Goal: Information Seeking & Learning: Learn about a topic

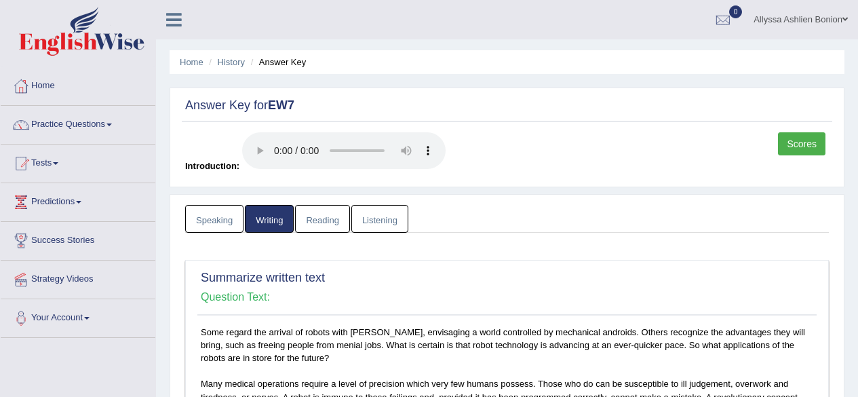
click at [58, 163] on span at bounding box center [55, 163] width 5 height 3
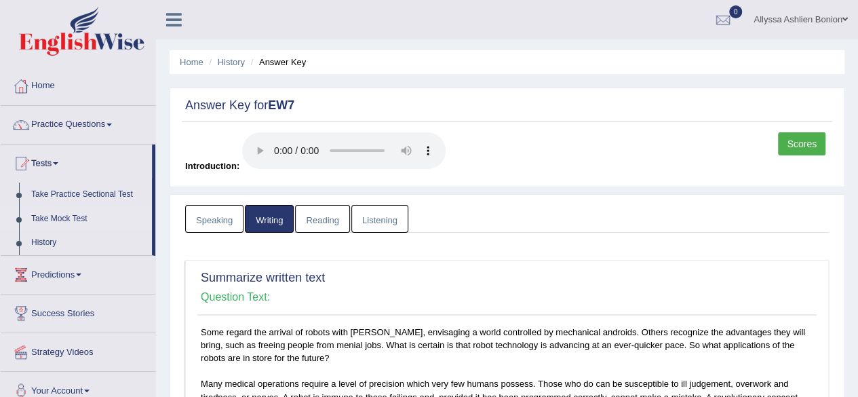
click at [45, 225] on link "Take Mock Test" at bounding box center [88, 219] width 127 height 24
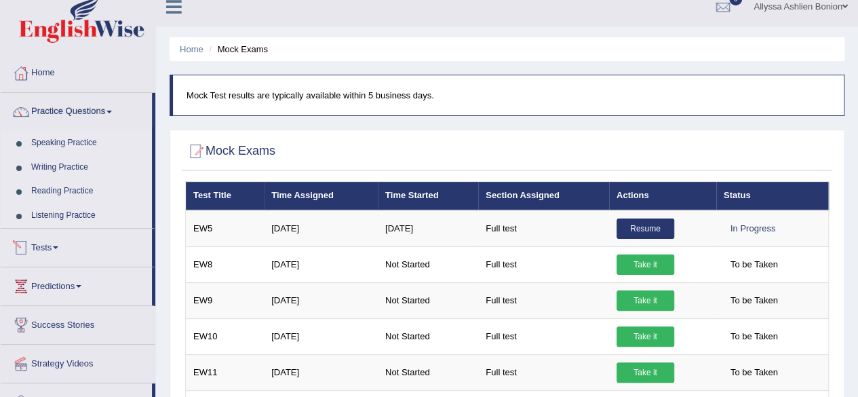
scroll to position [14, 0]
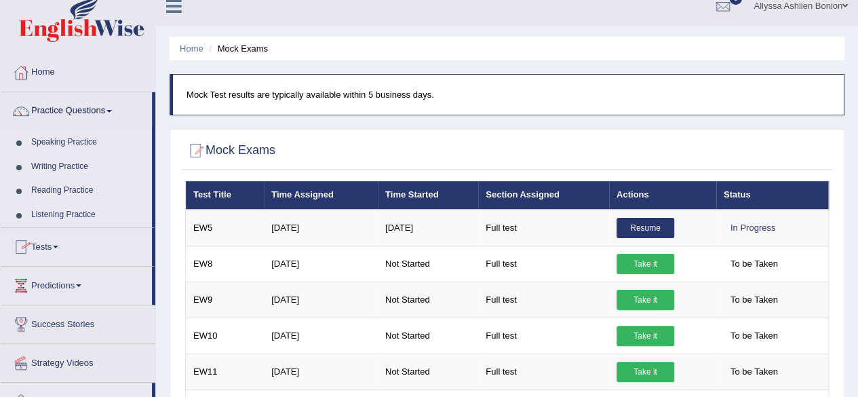
click at [42, 168] on link "Writing Practice" at bounding box center [88, 167] width 127 height 24
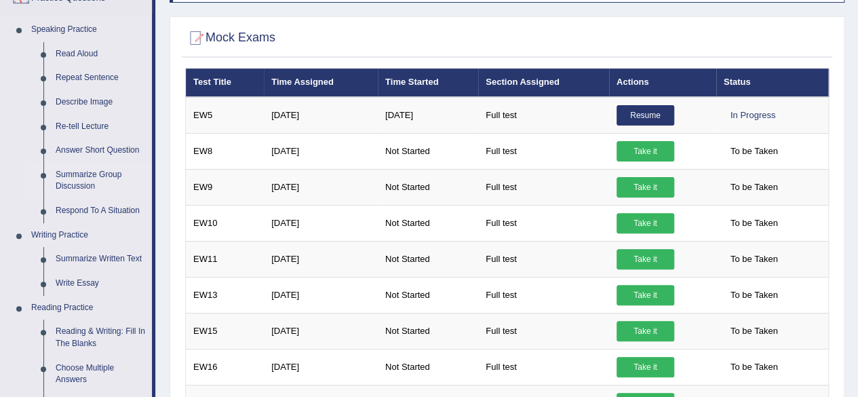
scroll to position [130, 0]
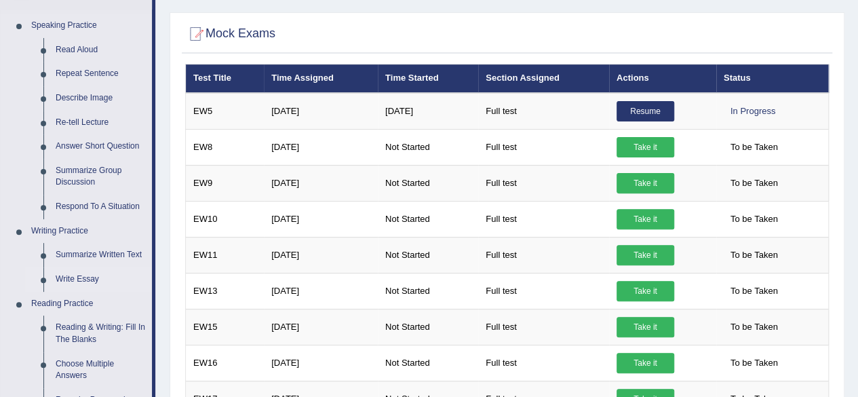
click at [58, 268] on link "Write Essay" at bounding box center [101, 279] width 102 height 24
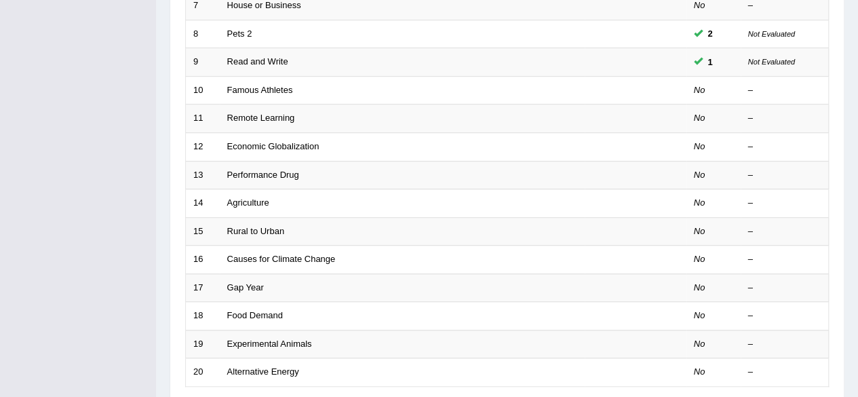
scroll to position [495, 0]
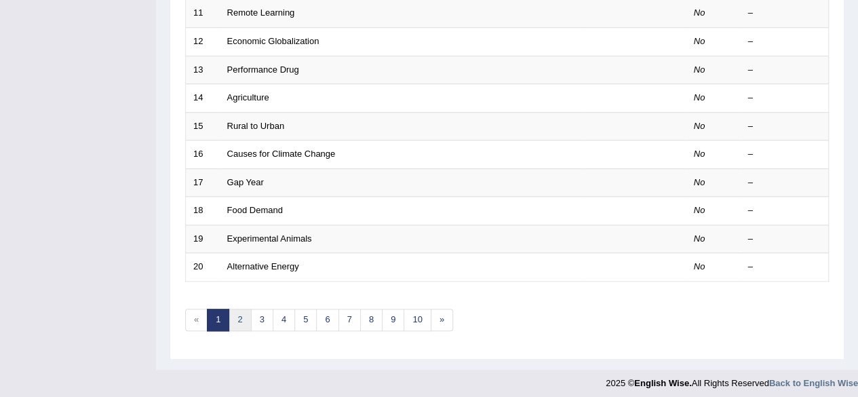
click at [235, 321] on link "2" at bounding box center [240, 320] width 22 height 22
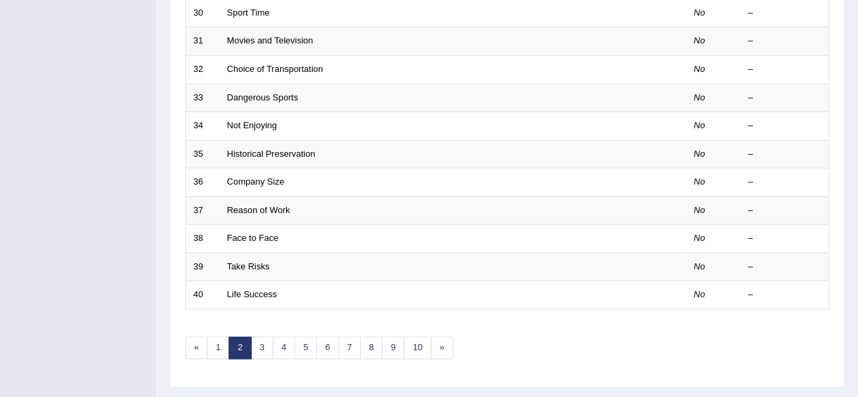
scroll to position [468, 0]
click at [254, 339] on link "3" at bounding box center [262, 347] width 22 height 22
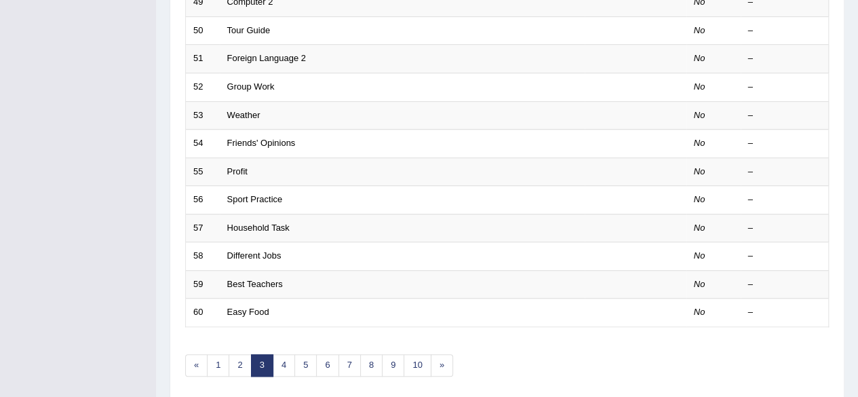
scroll to position [451, 0]
click at [280, 354] on link "4" at bounding box center [284, 364] width 22 height 22
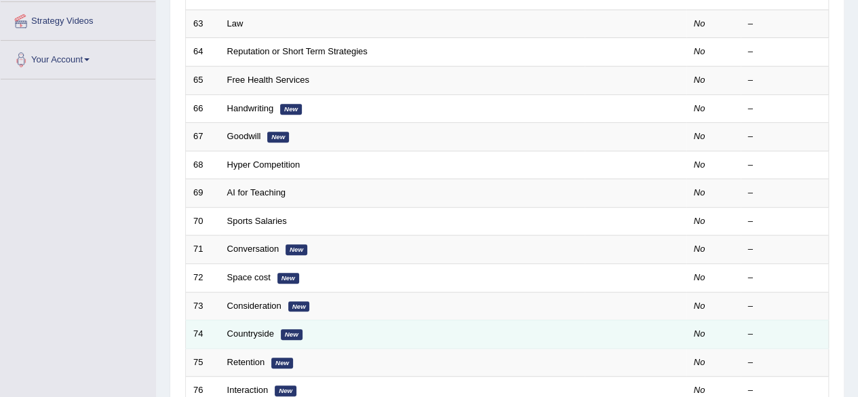
scroll to position [259, 0]
click at [254, 330] on link "Countryside" at bounding box center [250, 333] width 47 height 10
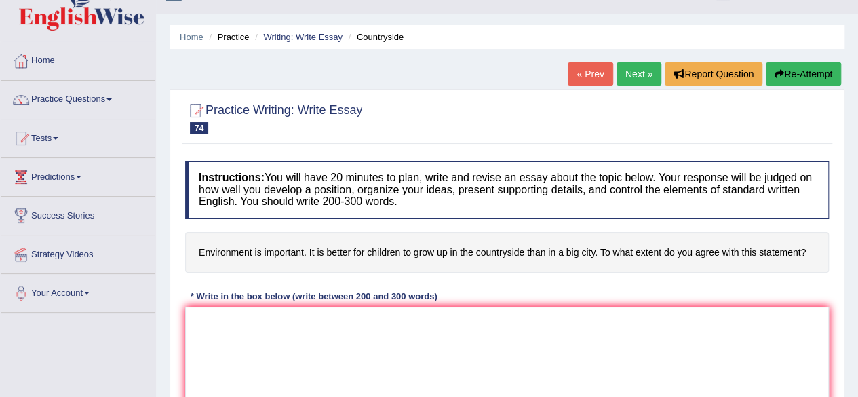
scroll to position [26, 0]
click at [402, 352] on textarea at bounding box center [507, 372] width 644 height 132
click at [371, 333] on textarea at bounding box center [507, 372] width 644 height 132
paste textarea "The increasing influence of people is moving from rural areas to big cities for…"
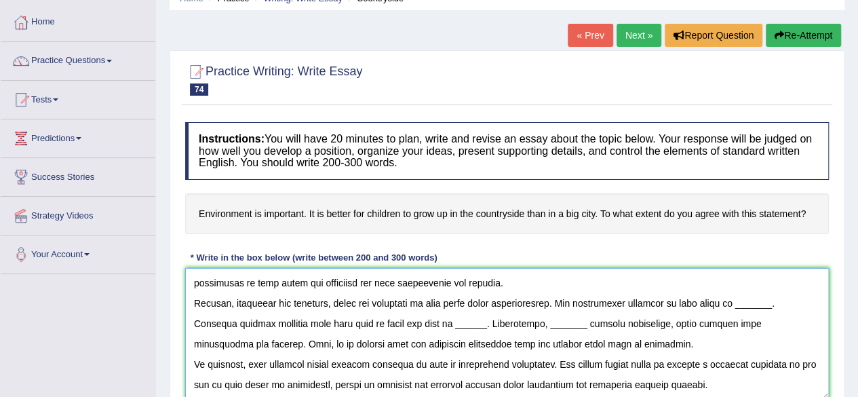
scroll to position [0, 0]
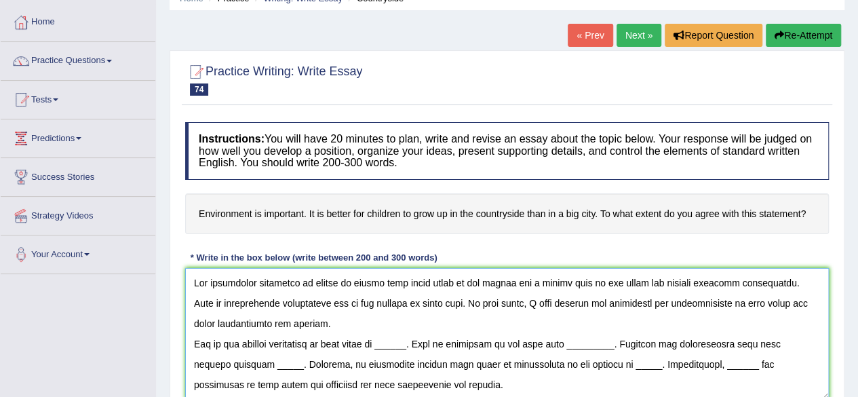
drag, startPoint x: 342, startPoint y: 285, endPoint x: 566, endPoint y: 290, distance: 224.0
click at [566, 290] on textarea at bounding box center [507, 334] width 644 height 132
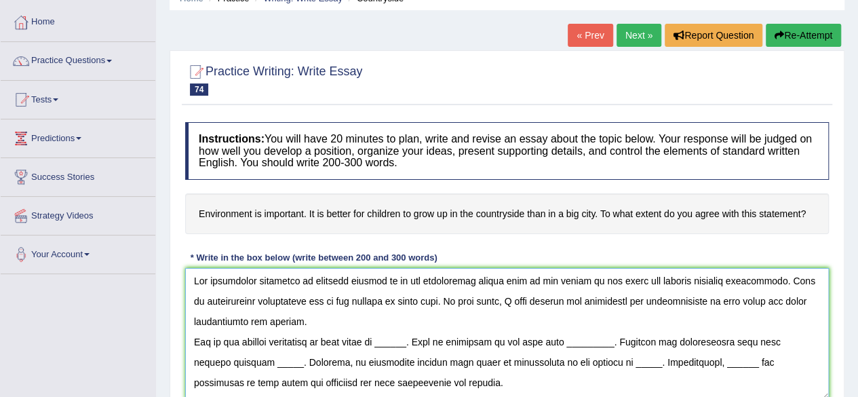
scroll to position [3, 0]
click at [774, 298] on textarea at bounding box center [507, 334] width 644 height 132
click at [775, 302] on textarea at bounding box center [507, 334] width 644 height 132
click at [780, 301] on textarea at bounding box center [507, 334] width 644 height 132
click at [776, 306] on textarea at bounding box center [507, 334] width 644 height 132
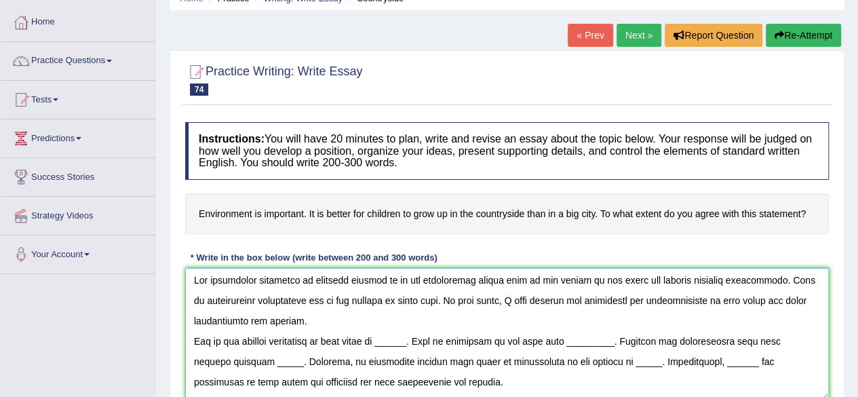
click at [776, 298] on textarea at bounding box center [507, 334] width 644 height 132
drag, startPoint x: 388, startPoint y: 345, endPoint x: 421, endPoint y: 343, distance: 32.7
click at [421, 343] on textarea at bounding box center [507, 334] width 644 height 132
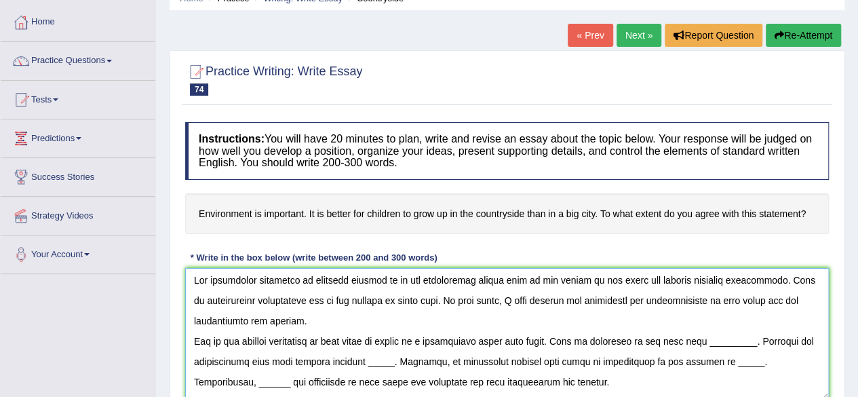
click at [396, 340] on textarea at bounding box center [507, 334] width 644 height 132
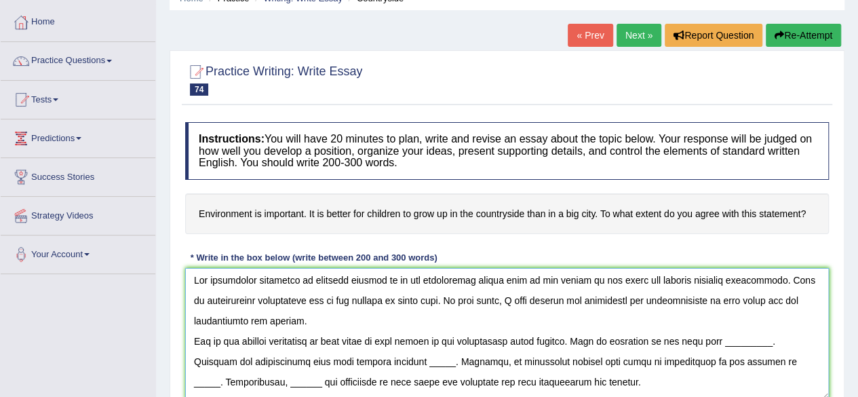
drag, startPoint x: 706, startPoint y: 341, endPoint x: 753, endPoint y: 341, distance: 47.5
click at [753, 341] on textarea at bounding box center [507, 334] width 644 height 132
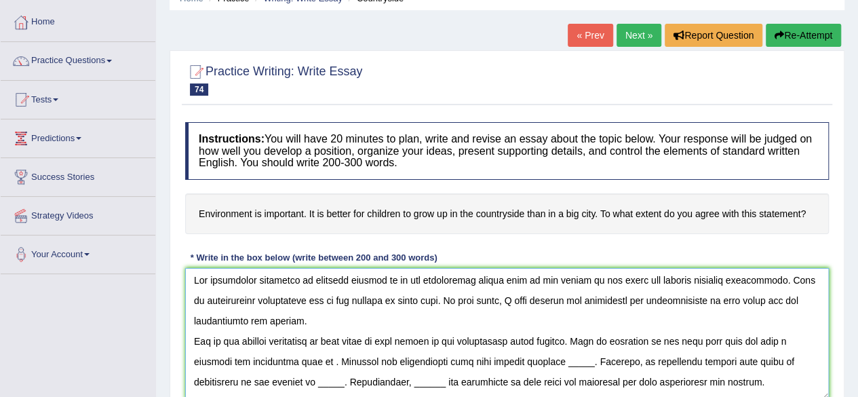
click at [323, 359] on textarea at bounding box center [507, 334] width 644 height 132
click at [325, 359] on textarea at bounding box center [507, 334] width 644 height 132
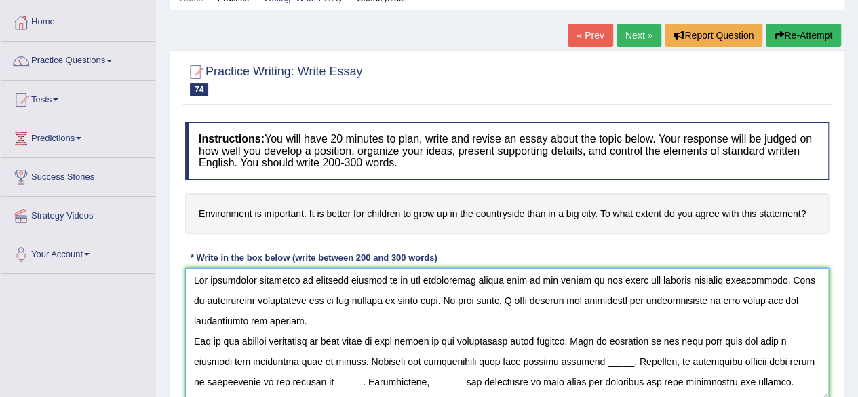
click at [346, 360] on textarea at bounding box center [507, 334] width 644 height 132
drag, startPoint x: 599, startPoint y: 360, endPoint x: 627, endPoint y: 361, distance: 28.5
click at [627, 361] on textarea at bounding box center [507, 334] width 644 height 132
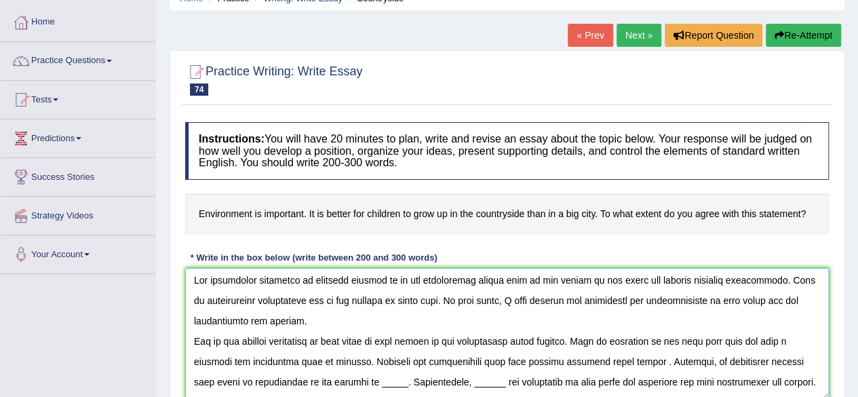
click at [645, 359] on textarea at bounding box center [507, 334] width 644 height 132
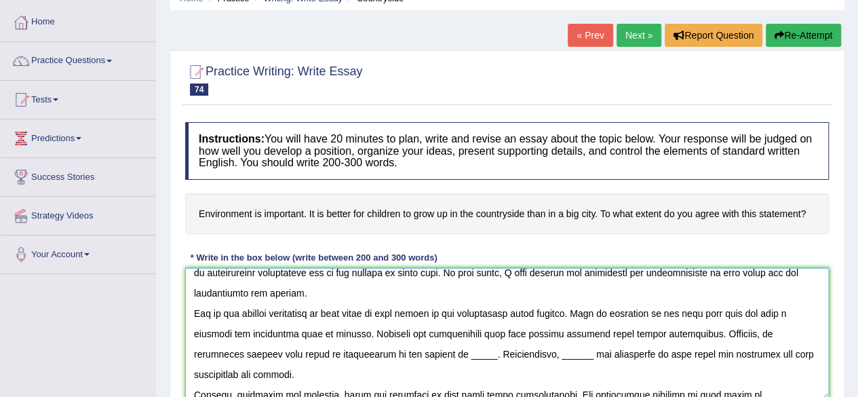
scroll to position [57, 0]
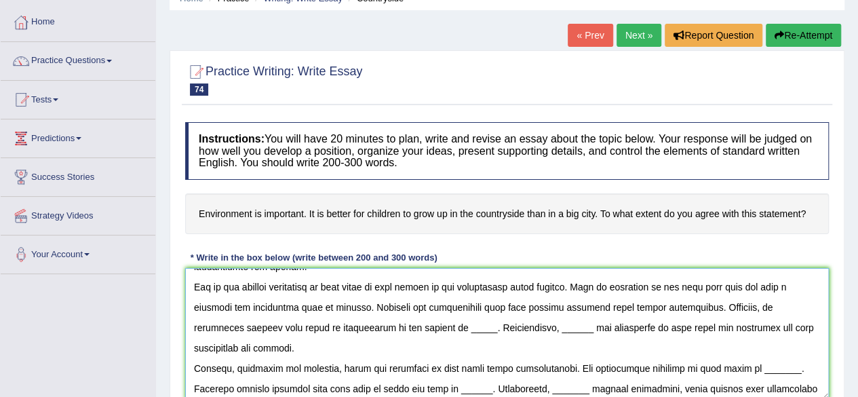
drag, startPoint x: 381, startPoint y: 327, endPoint x: 409, endPoint y: 330, distance: 27.4
click at [409, 330] on textarea at bounding box center [507, 334] width 644 height 132
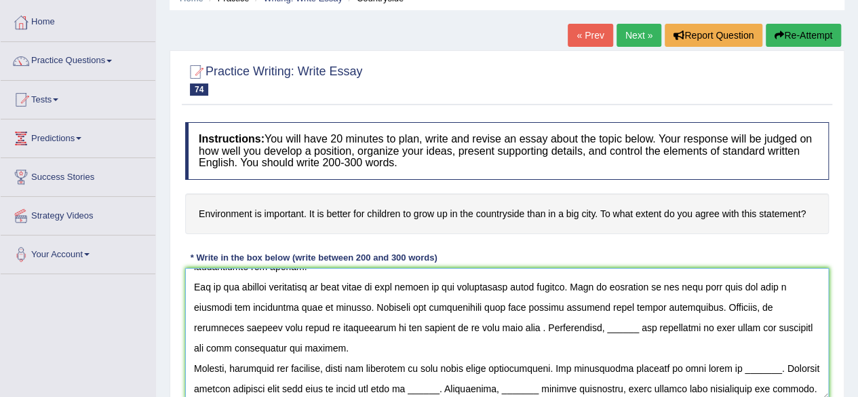
click at [457, 330] on textarea at bounding box center [507, 334] width 644 height 132
click at [476, 324] on textarea at bounding box center [507, 334] width 644 height 132
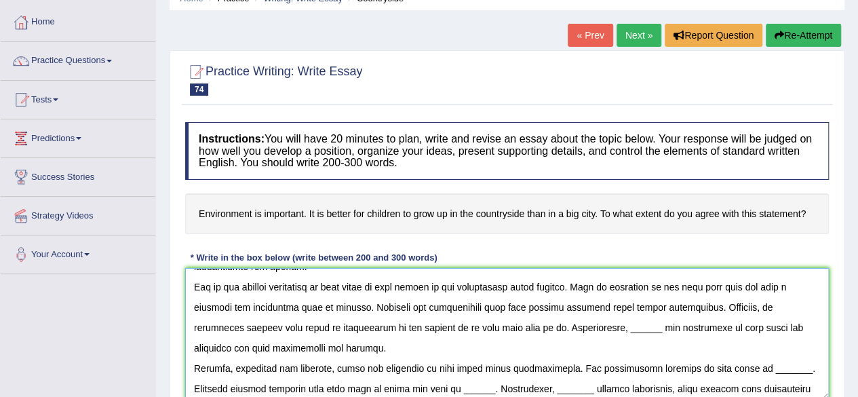
drag, startPoint x: 547, startPoint y: 328, endPoint x: 582, endPoint y: 326, distance: 35.3
click at [582, 326] on textarea at bounding box center [507, 334] width 644 height 132
click at [694, 328] on textarea at bounding box center [507, 334] width 644 height 132
click at [699, 328] on textarea at bounding box center [507, 334] width 644 height 132
click at [706, 326] on textarea at bounding box center [507, 334] width 644 height 132
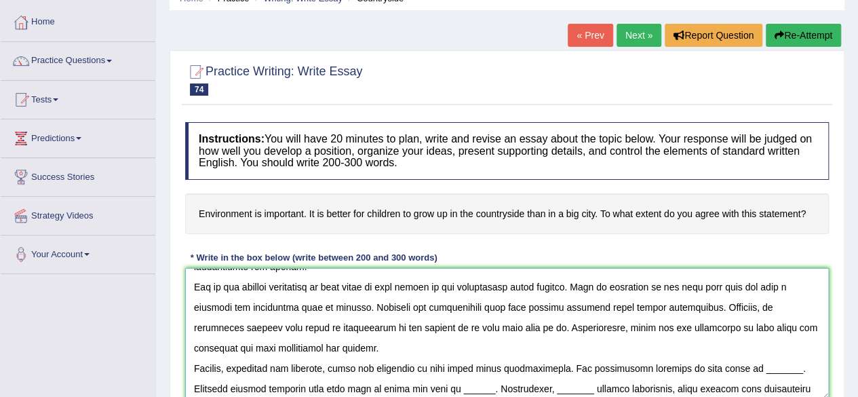
drag, startPoint x: 706, startPoint y: 326, endPoint x: 684, endPoint y: 328, distance: 22.4
click at [684, 328] on textarea at bounding box center [507, 334] width 644 height 132
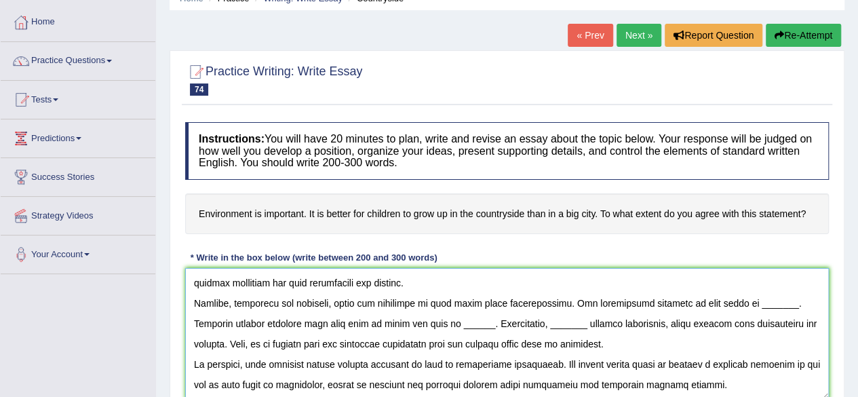
scroll to position [132, 0]
drag, startPoint x: 728, startPoint y: 292, endPoint x: 767, endPoint y: 292, distance: 38.7
click at [767, 292] on textarea at bounding box center [507, 334] width 644 height 132
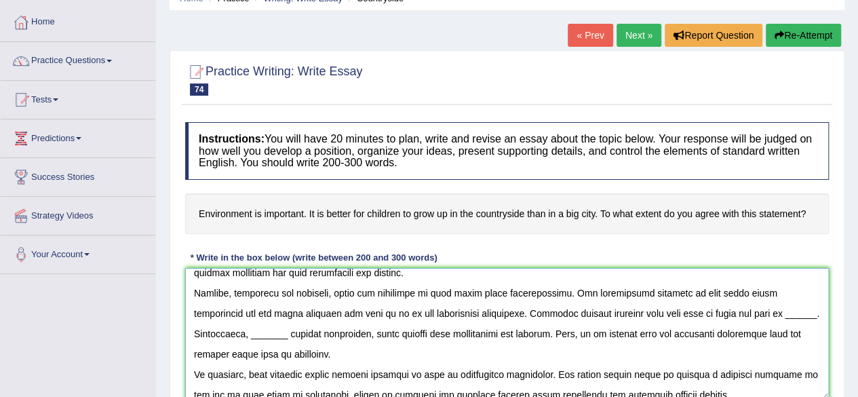
click at [728, 291] on textarea at bounding box center [507, 334] width 644 height 132
click at [215, 317] on textarea at bounding box center [507, 334] width 644 height 132
drag, startPoint x: 697, startPoint y: 314, endPoint x: 729, endPoint y: 316, distance: 32.0
click at [729, 316] on textarea at bounding box center [507, 334] width 644 height 132
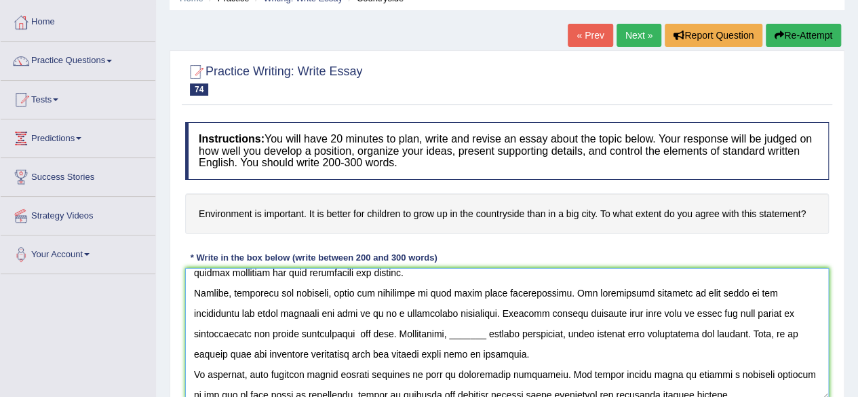
click at [215, 328] on textarea at bounding box center [507, 334] width 644 height 132
drag, startPoint x: 389, startPoint y: 335, endPoint x: 423, endPoint y: 337, distance: 34.7
click at [423, 337] on textarea at bounding box center [507, 334] width 644 height 132
click at [261, 335] on textarea at bounding box center [507, 334] width 644 height 132
drag, startPoint x: 391, startPoint y: 335, endPoint x: 422, endPoint y: 337, distance: 31.3
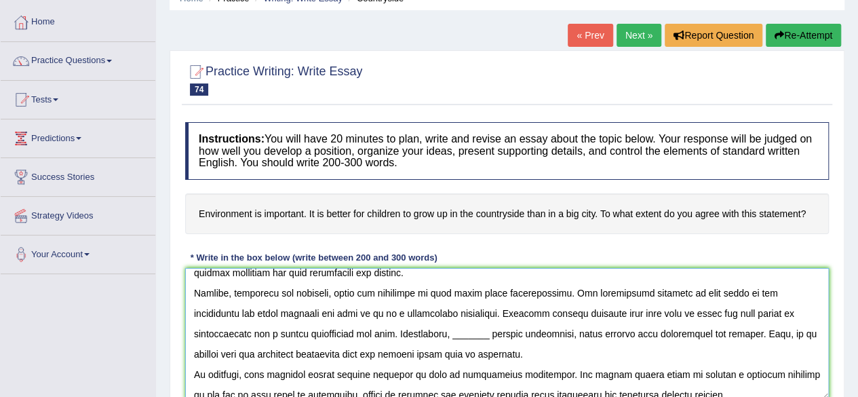
click at [422, 337] on textarea at bounding box center [507, 334] width 644 height 132
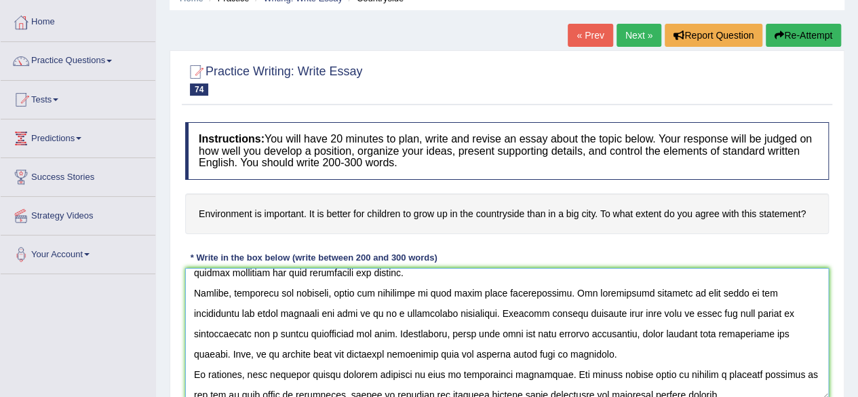
click at [700, 310] on textarea at bounding box center [507, 334] width 644 height 132
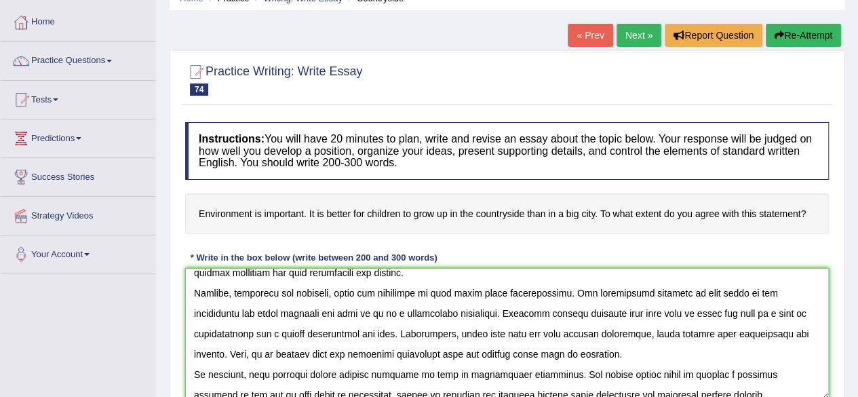
click at [630, 338] on textarea at bounding box center [507, 334] width 644 height 132
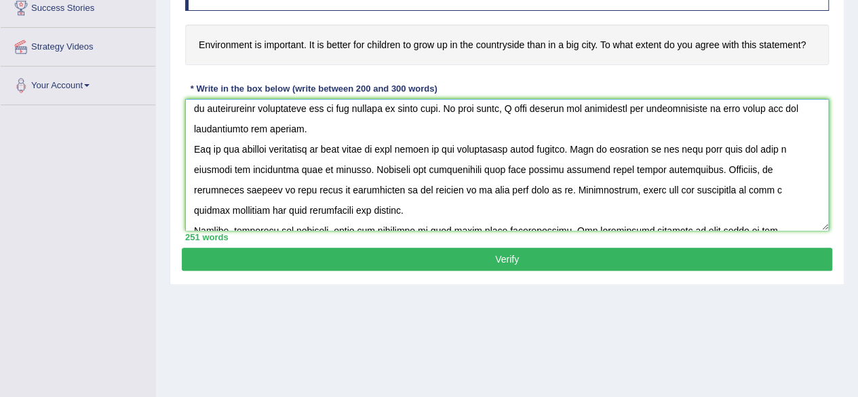
scroll to position [0, 0]
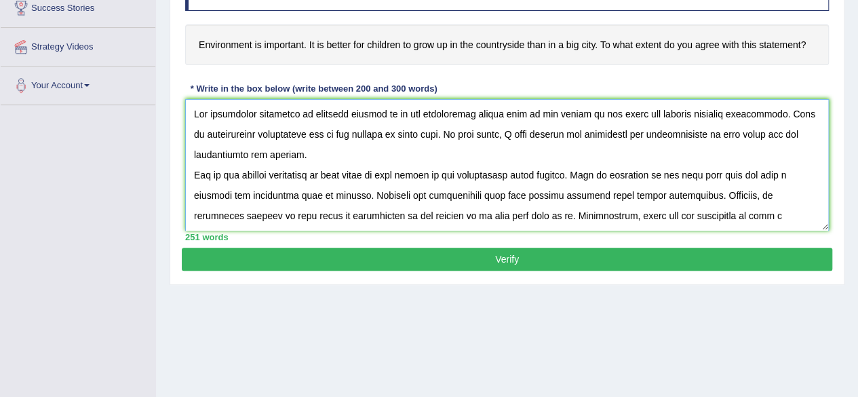
type textarea "The increasing influence of children growing up in the countryside rather than …"
click at [478, 252] on button "Verify" at bounding box center [507, 259] width 651 height 23
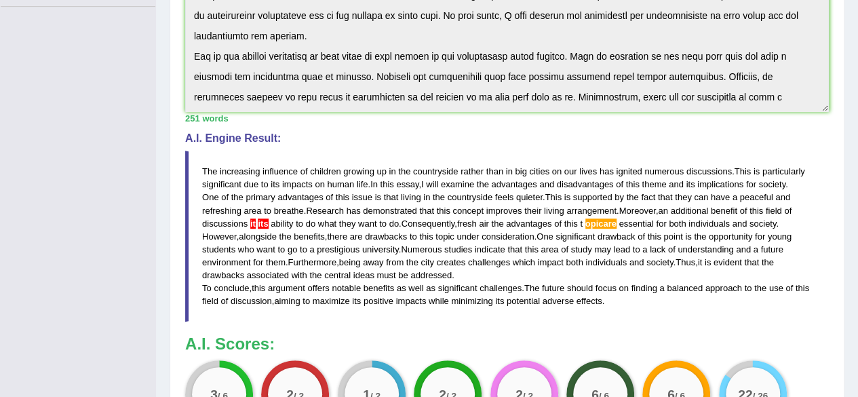
scroll to position [332, 0]
drag, startPoint x: 196, startPoint y: 161, endPoint x: 501, endPoint y: 237, distance: 314.0
click at [501, 237] on blockquote "The increasing influence of children growing up in the countryside rather than …" at bounding box center [507, 235] width 644 height 171
drag, startPoint x: 204, startPoint y: 162, endPoint x: 335, endPoint y: 222, distance: 144.6
click at [335, 222] on blockquote "The increasing influence of children growing up in the countryside rather than …" at bounding box center [507, 235] width 644 height 171
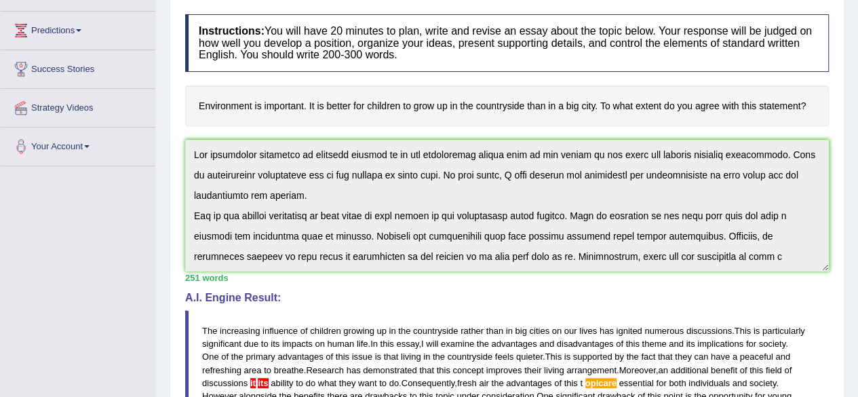
scroll to position [163, 0]
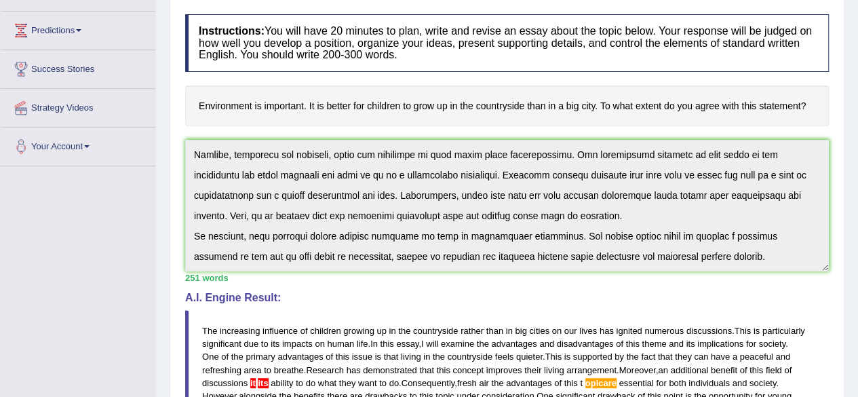
click at [306, 277] on div "Instructions: You will have 20 minutes to plan, write and revise an essay about…" at bounding box center [507, 309] width 651 height 604
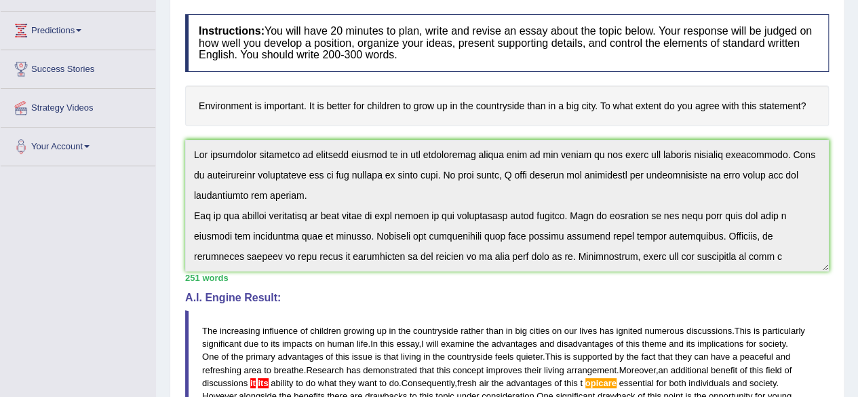
scroll to position [0, 0]
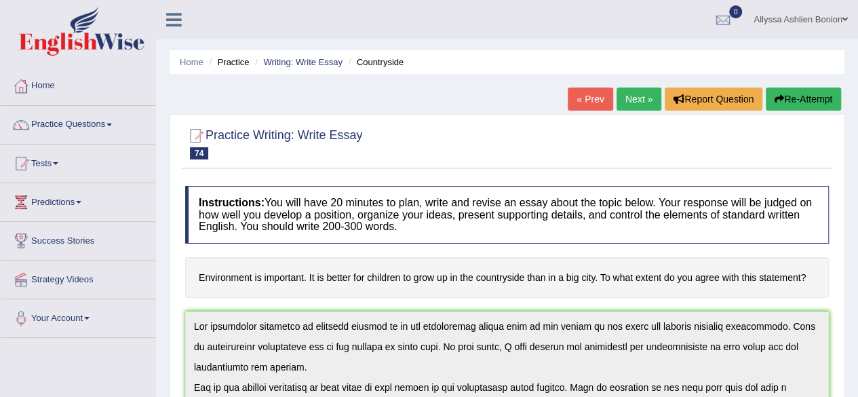
click at [795, 102] on button "Re-Attempt" at bounding box center [803, 99] width 75 height 23
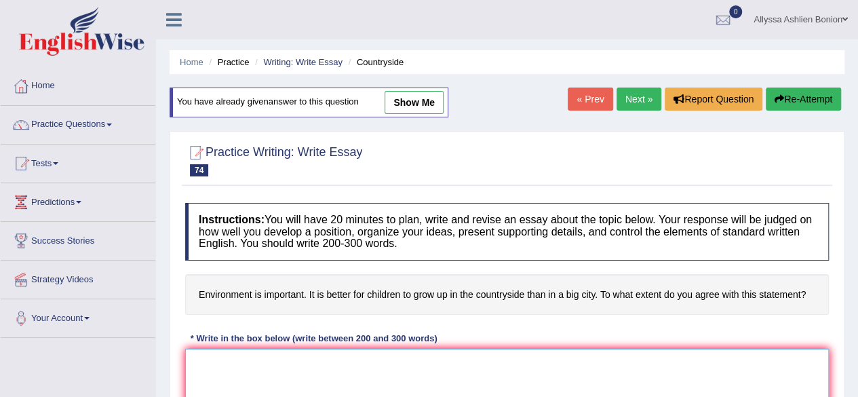
paste textarea "The increasing influence of children growing up in the countryside rather than …"
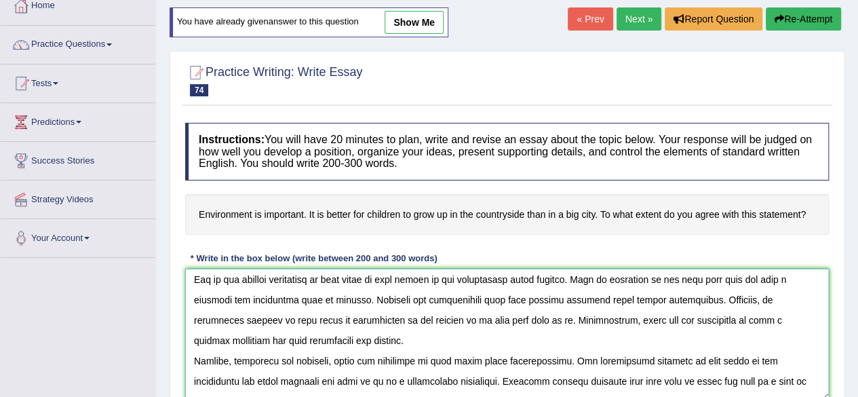
scroll to position [62, 0]
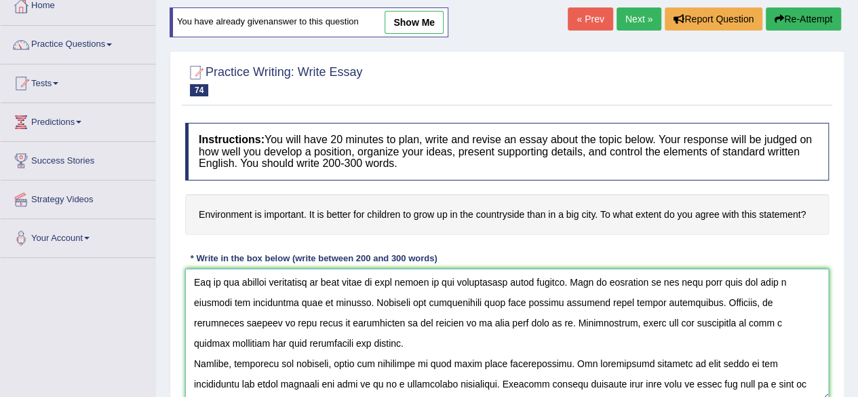
click at [339, 320] on textarea at bounding box center [507, 335] width 644 height 132
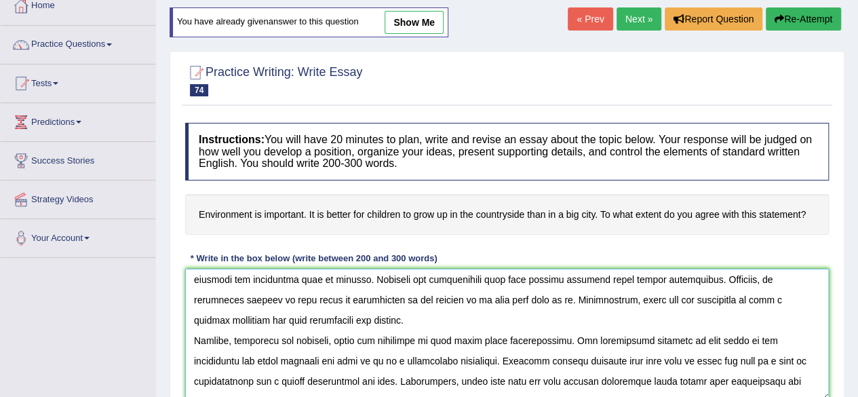
scroll to position [87, 0]
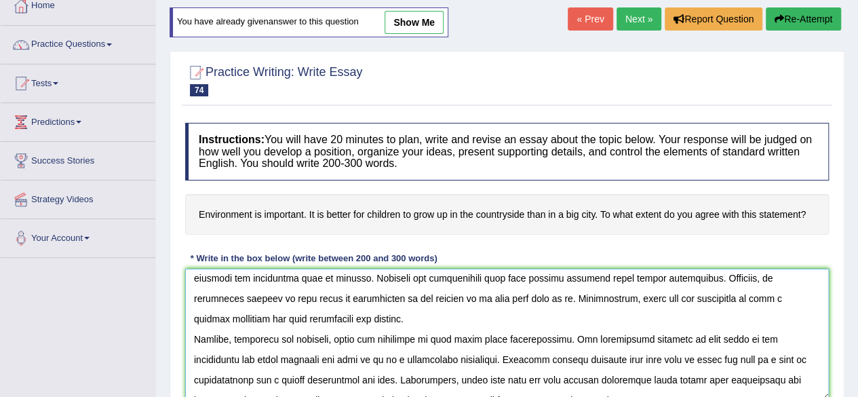
click at [306, 292] on textarea at bounding box center [507, 335] width 644 height 132
click at [307, 293] on textarea at bounding box center [507, 335] width 644 height 132
click at [593, 295] on textarea at bounding box center [507, 335] width 644 height 132
click at [714, 299] on textarea at bounding box center [507, 335] width 644 height 132
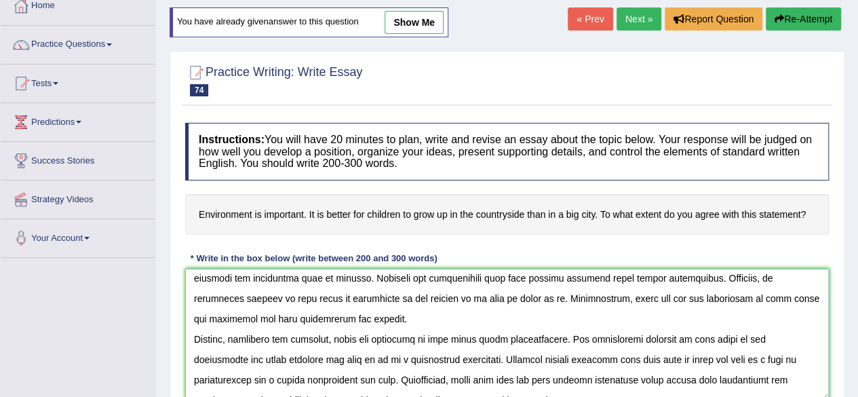
click at [706, 294] on textarea at bounding box center [507, 335] width 644 height 132
drag, startPoint x: 550, startPoint y: 297, endPoint x: 599, endPoint y: 298, distance: 49.5
click at [599, 298] on textarea at bounding box center [507, 335] width 644 height 132
click at [613, 297] on textarea at bounding box center [507, 335] width 644 height 132
drag, startPoint x: 616, startPoint y: 297, endPoint x: 569, endPoint y: 300, distance: 46.9
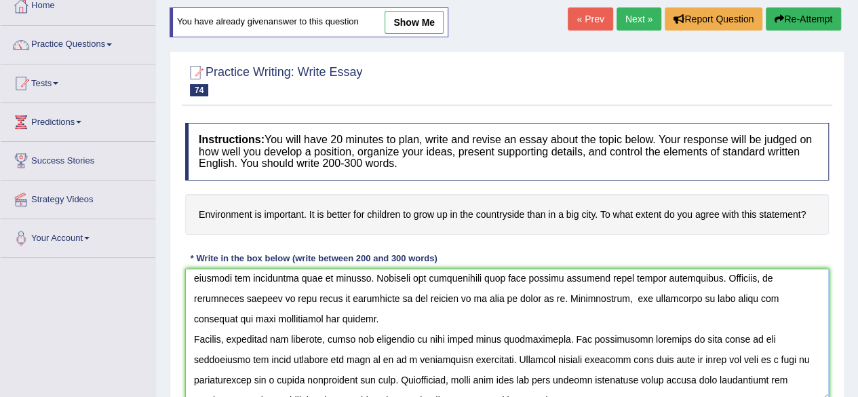
click at [569, 300] on textarea at bounding box center [507, 335] width 644 height 132
click at [551, 295] on textarea at bounding box center [507, 335] width 644 height 132
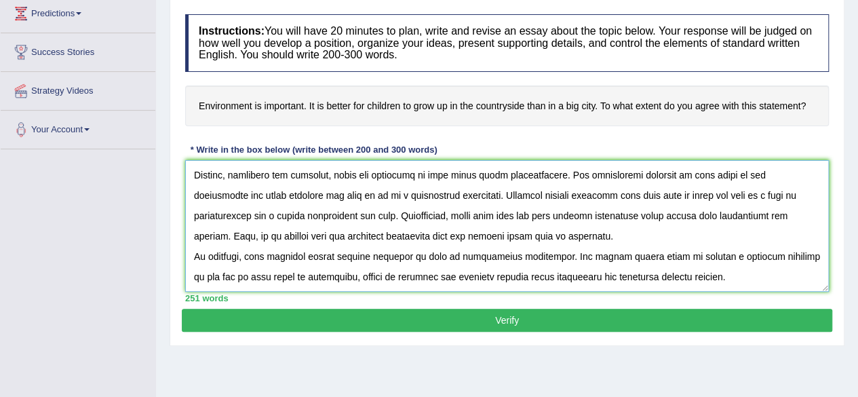
scroll to position [189, 0]
type textarea "The increasing influence of children growing up in the countryside rather than …"
click at [646, 321] on button "Verify" at bounding box center [507, 320] width 651 height 23
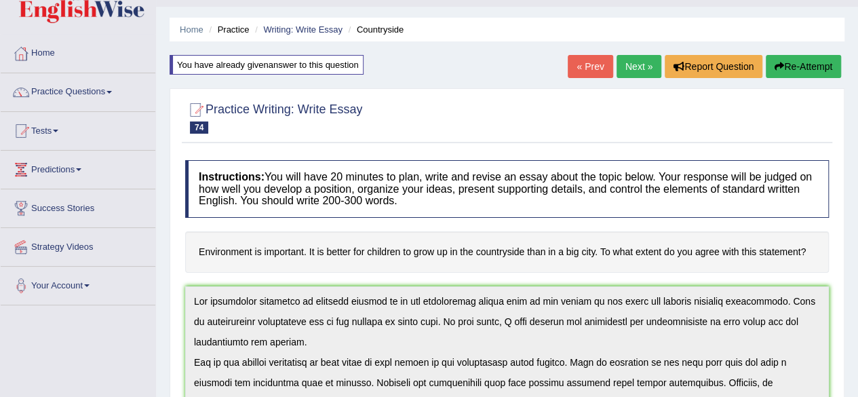
scroll to position [0, 0]
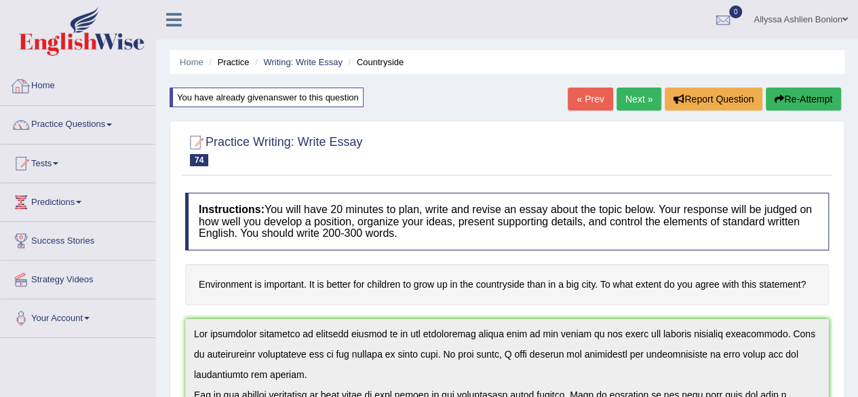
click at [40, 87] on link "Home" at bounding box center [78, 84] width 155 height 34
click at [40, 87] on link "Home" at bounding box center [76, 84] width 151 height 34
